Goal: Use online tool/utility

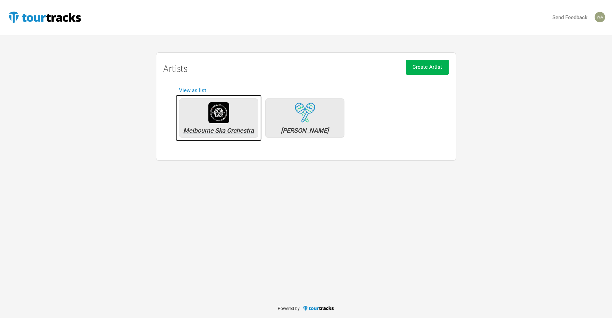
click at [238, 132] on div "Melbourne Ska Orchestra" at bounding box center [219, 130] width 72 height 6
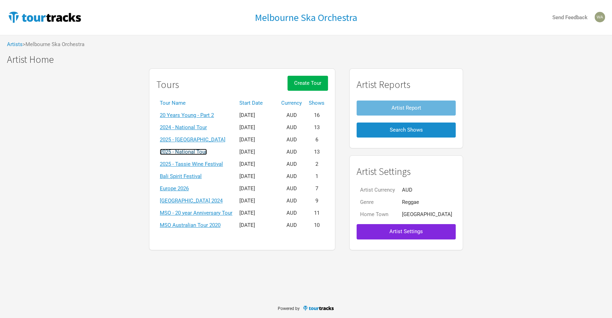
click at [200, 153] on link "2025 - National Tour" at bounding box center [183, 152] width 47 height 6
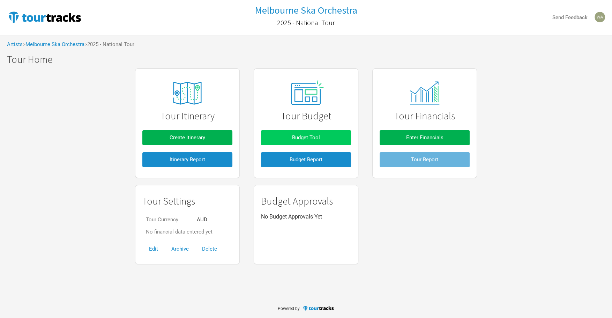
click at [303, 137] on span "Budget Tool" at bounding box center [306, 137] width 28 height 6
